Goal: Book appointment/travel/reservation

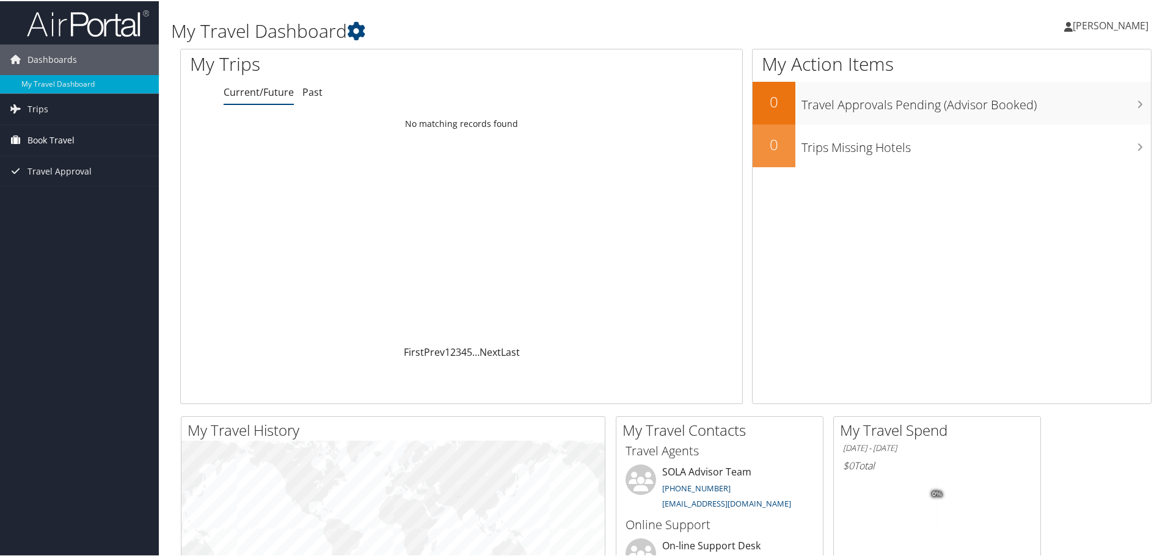
click at [71, 147] on span "Book Travel" at bounding box center [50, 139] width 47 height 31
click at [69, 185] on link "Book/Manage Online Trips" at bounding box center [79, 182] width 159 height 18
